Goal: Task Accomplishment & Management: Use online tool/utility

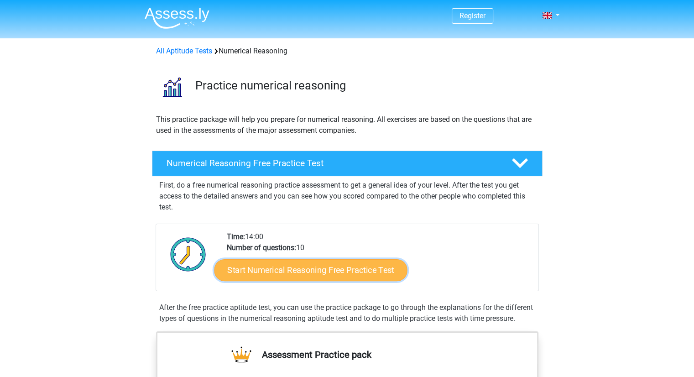
click at [367, 274] on link "Start Numerical Reasoning Free Practice Test" at bounding box center [310, 270] width 193 height 22
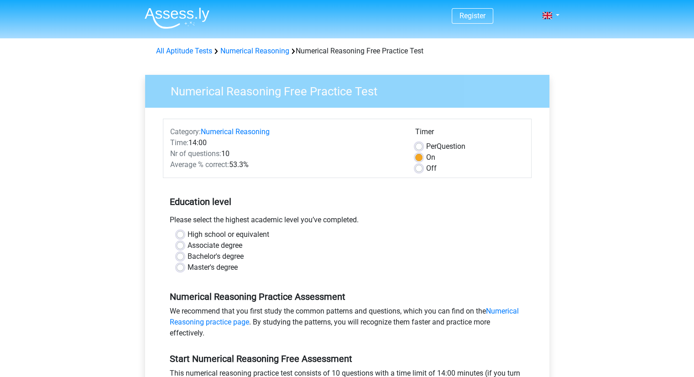
click at [355, 209] on h5 "Education level" at bounding box center [347, 201] width 355 height 18
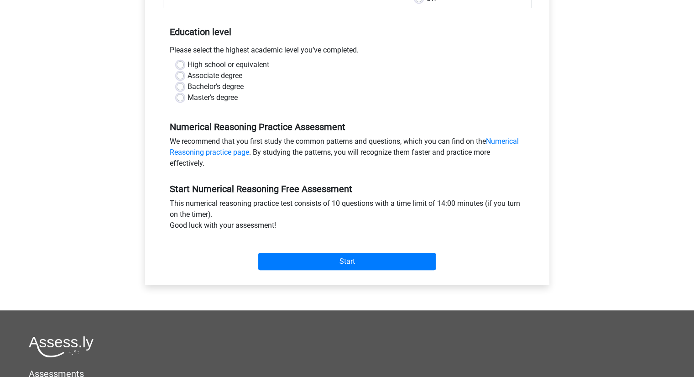
scroll to position [91, 0]
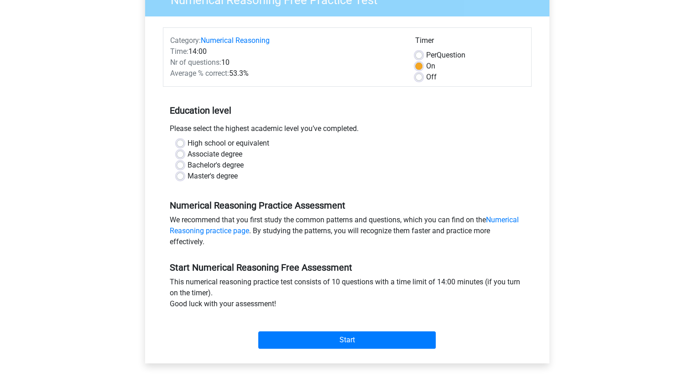
click at [232, 142] on label "High school or equivalent" at bounding box center [228, 143] width 82 height 11
click at [184, 142] on input "High school or equivalent" at bounding box center [180, 142] width 7 height 9
radio input "true"
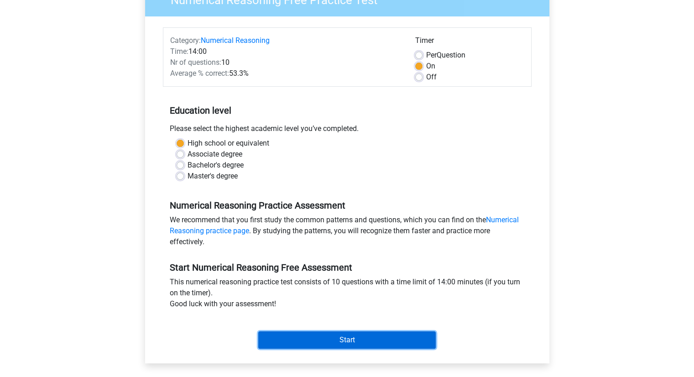
click at [312, 340] on input "Start" at bounding box center [346, 339] width 177 height 17
